Goal: Task Accomplishment & Management: Manage account settings

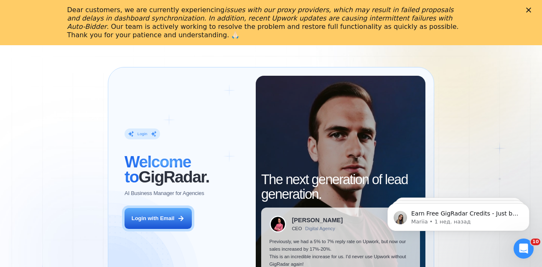
click at [531, 8] on icon "Закрыть" at bounding box center [528, 10] width 5 height 5
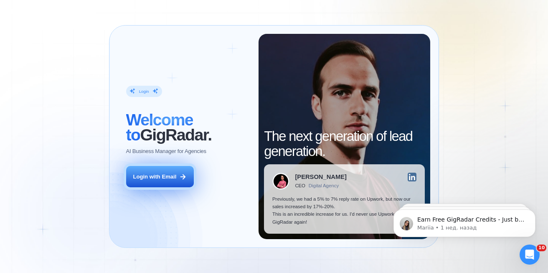
click at [149, 178] on div "Login with Email" at bounding box center [154, 177] width 43 height 8
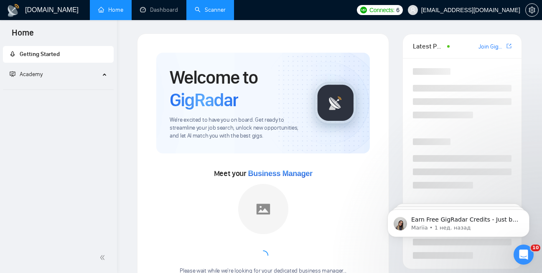
click at [216, 12] on link "Scanner" at bounding box center [210, 9] width 31 height 7
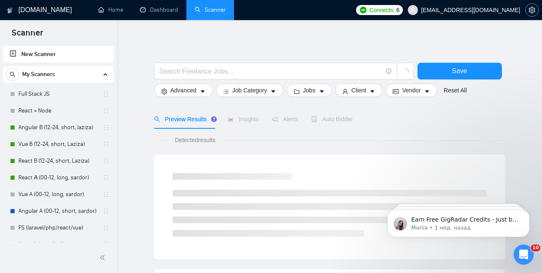
click at [531, 11] on icon "setting" at bounding box center [531, 10] width 7 height 7
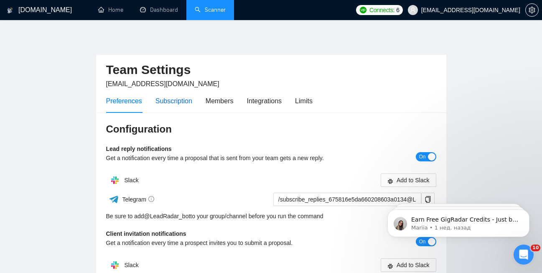
click at [175, 105] on div "Subscription" at bounding box center [173, 101] width 37 height 10
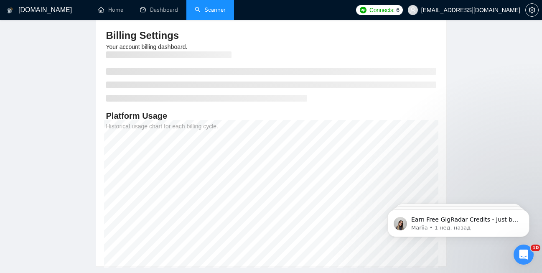
scroll to position [18, 0]
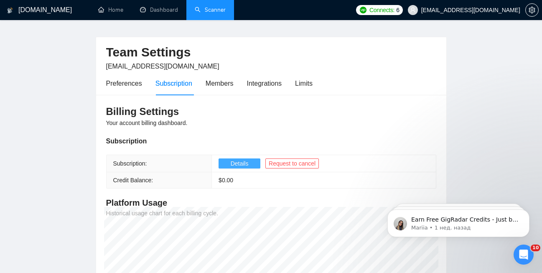
click at [234, 163] on span "Details" at bounding box center [240, 163] width 18 height 9
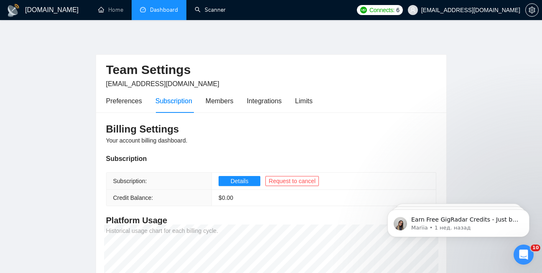
click at [161, 10] on link "Dashboard" at bounding box center [159, 9] width 38 height 7
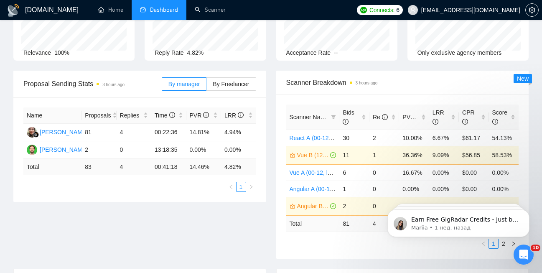
scroll to position [103, 0]
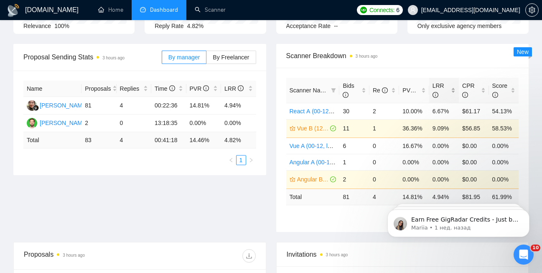
click at [447, 86] on span "LRR" at bounding box center [440, 90] width 17 height 18
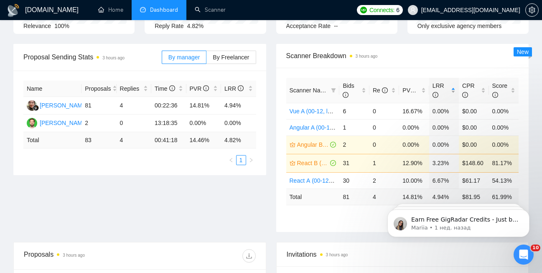
click at [447, 86] on span "LRR" at bounding box center [440, 90] width 17 height 18
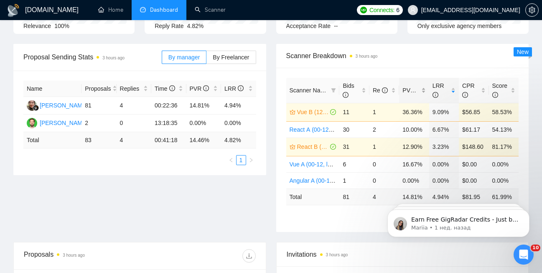
click at [404, 89] on span "PVR" at bounding box center [412, 90] width 20 height 7
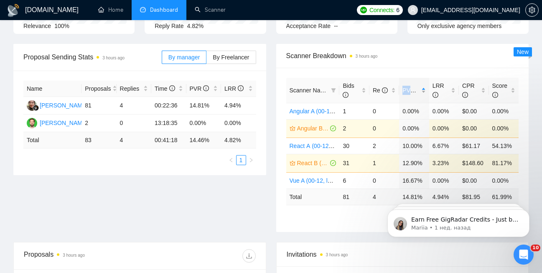
click at [404, 89] on span "PVR" at bounding box center [412, 90] width 20 height 7
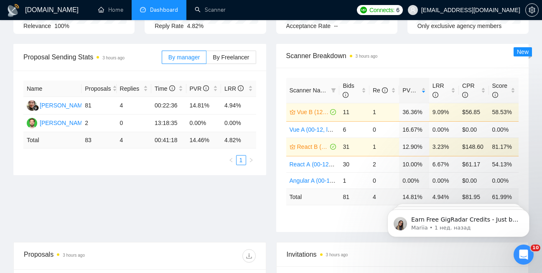
click at [436, 53] on span "Scanner Breakdown 3 hours ago" at bounding box center [402, 56] width 233 height 10
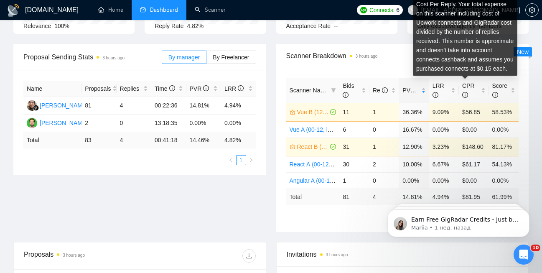
click at [469, 81] on div "Cost Per Reply. Your total expense on this scanner including cost of Upwork con…" at bounding box center [465, 39] width 104 height 84
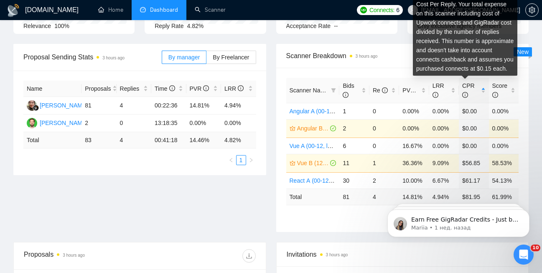
click at [469, 81] on div "Cost Per Reply. Your total expense on this scanner including cost of Upwork con…" at bounding box center [465, 39] width 104 height 84
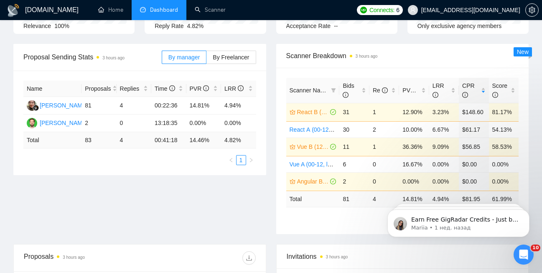
click at [535, 96] on div "GigRadar.io Home Dashboard Scanner Connects: 6 bo.chernetskyi@icloud.com Team D…" at bounding box center [271, 236] width 542 height 678
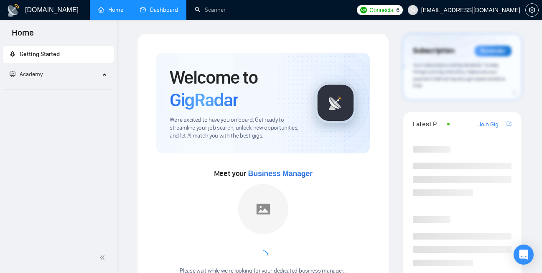
click at [156, 6] on link "Dashboard" at bounding box center [159, 9] width 38 height 7
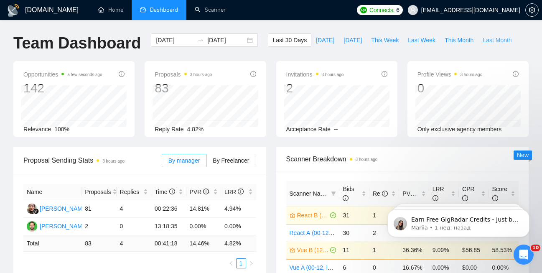
click at [492, 41] on span "Last Month" at bounding box center [496, 40] width 29 height 9
type input "[DATE]"
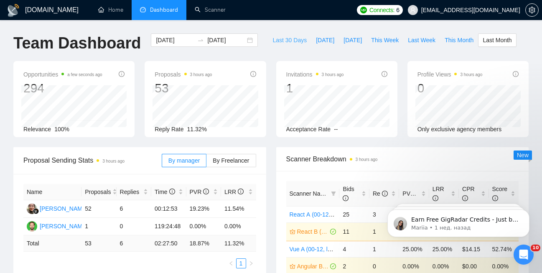
click at [282, 38] on span "Last 30 Days" at bounding box center [289, 40] width 34 height 9
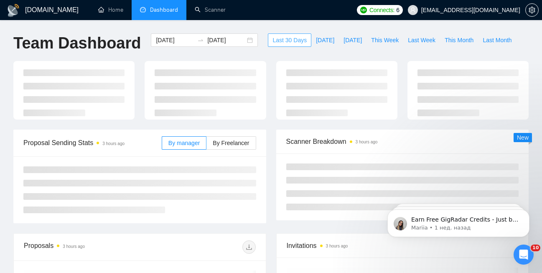
type input "[DATE]"
